Goal: Communication & Community: Answer question/provide support

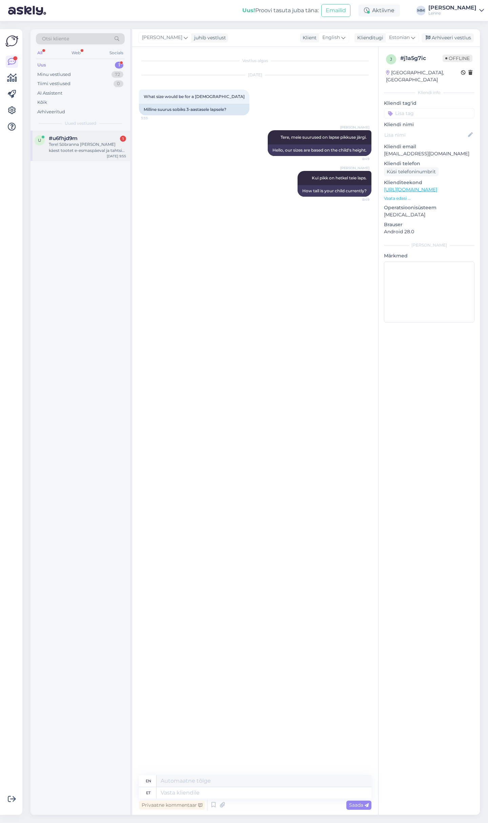
click at [78, 143] on div "Tere! Sõbranna [PERSON_NAME] käest tootet e-esmaspäeval ja tahtsin uurida, kuna…" at bounding box center [87, 147] width 77 height 12
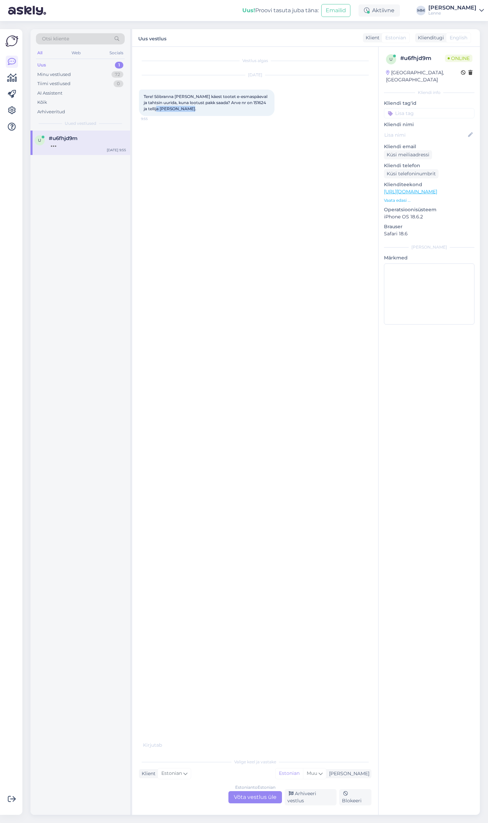
drag, startPoint x: 189, startPoint y: 109, endPoint x: 157, endPoint y: 109, distance: 31.5
click at [157, 109] on span "Tere! Sõbranna [PERSON_NAME] käest tootet e-esmaspäeval ja tahtsin uurida, kuna…" at bounding box center [206, 102] width 125 height 17
copy span "[PERSON_NAME]"
click at [257, 799] on div "Estonian to Estonian Võta vestlus üle" at bounding box center [256, 797] width 54 height 12
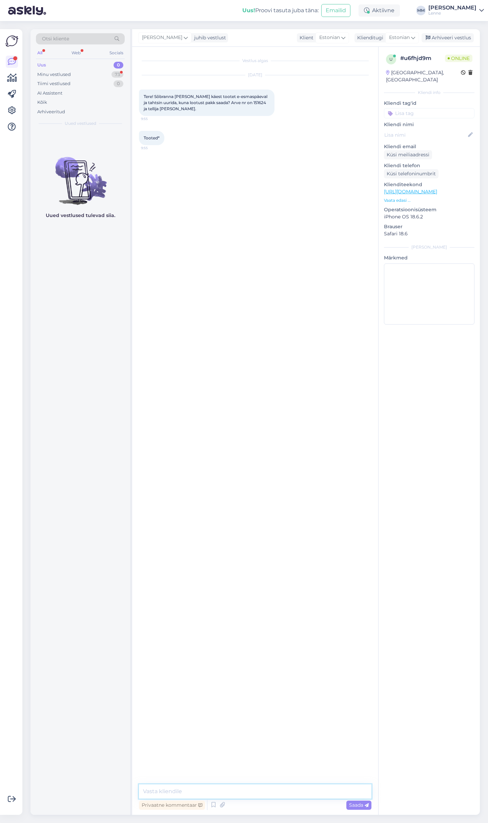
click at [214, 789] on textarea at bounding box center [255, 792] width 233 height 14
click at [200, 792] on textarea "Tere" at bounding box center [255, 792] width 233 height 14
type textarea "Tere , näeme et antu dtellimus on pakiautomaadis"
type textarea "Luige keskuses"
click at [256, 794] on textarea at bounding box center [255, 792] width 233 height 14
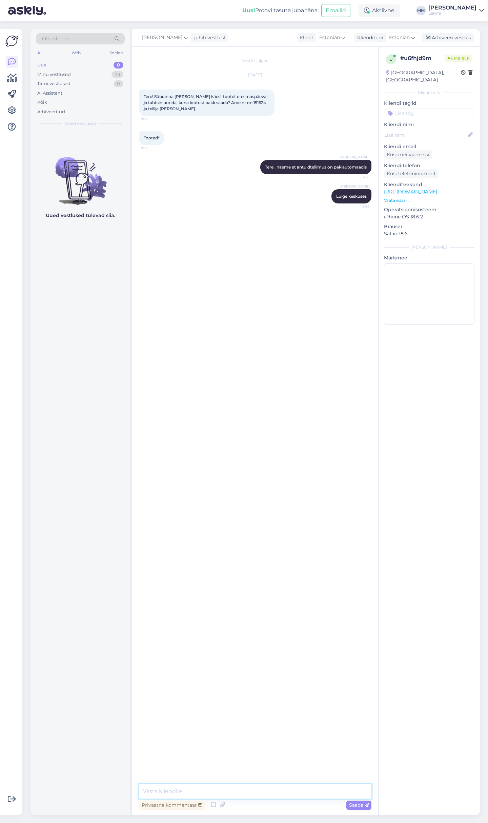
paste textarea "[URL][DOMAIN_NAME]"
type textarea "[URL][DOMAIN_NAME]"
click at [181, 789] on textarea at bounding box center [255, 792] width 233 height 14
paste textarea "5176342"
type textarea "tellimusele on lisatud telefon: [PHONE_NUMBER]"
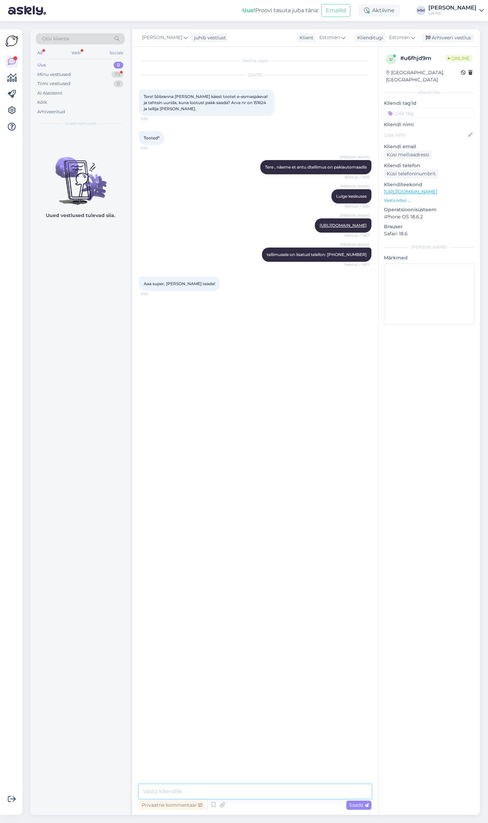
click at [216, 791] on textarea at bounding box center [255, 792] width 233 height 14
type textarea "Kas ta pole teavitust saanud ?"
